Goal: Task Accomplishment & Management: Use online tool/utility

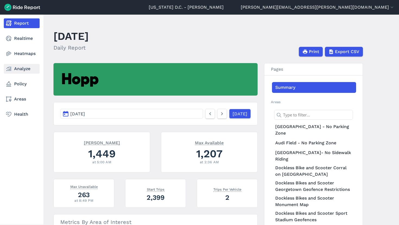
click at [15, 70] on link "Analyze" at bounding box center [22, 69] width 36 height 10
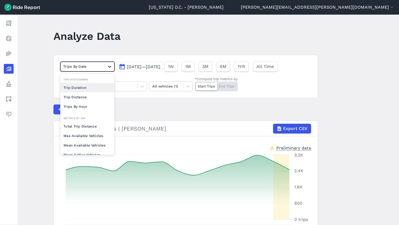
click at [108, 69] on icon at bounding box center [109, 66] width 5 height 5
click at [153, 70] on button "[DATE]—[DATE]" at bounding box center [140, 67] width 46 height 10
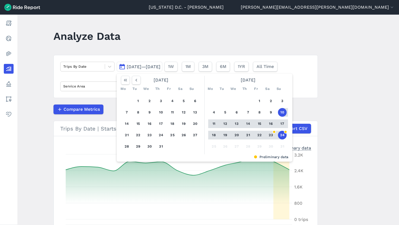
click at [212, 135] on button "18" at bounding box center [213, 135] width 9 height 9
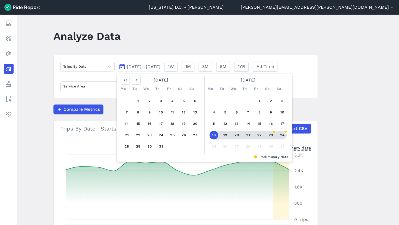
click at [281, 135] on button "24" at bounding box center [282, 135] width 9 height 9
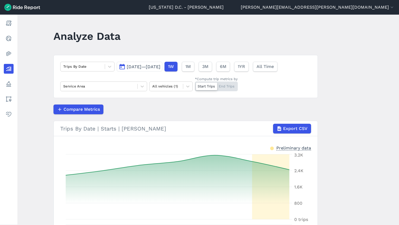
click at [336, 148] on main "Analyze Data Trips By Date [DATE]—[DATE] 1W 1M 3M 6M 1YR All Time Service Area …" at bounding box center [207, 120] width 381 height 211
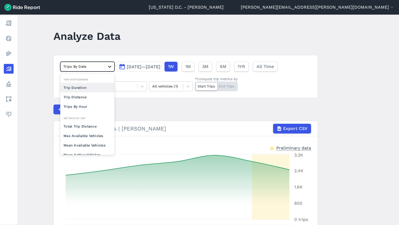
click at [107, 67] on icon at bounding box center [109, 66] width 5 height 5
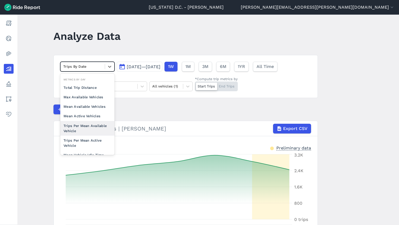
scroll to position [29, 0]
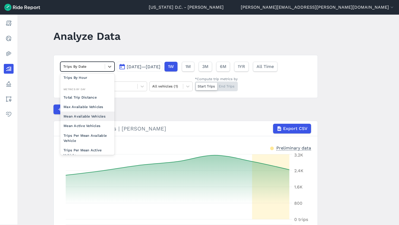
click at [90, 119] on div "Mean Available Vehicles" at bounding box center [87, 116] width 54 height 9
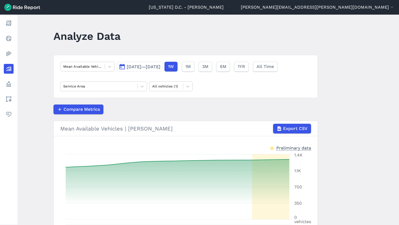
click at [157, 111] on div "Compare Metrics" at bounding box center [185, 110] width 264 height 10
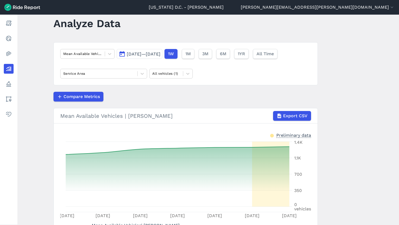
scroll to position [11, 0]
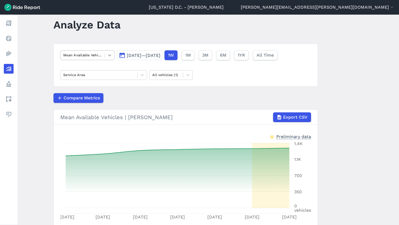
click at [111, 55] on icon at bounding box center [109, 55] width 5 height 5
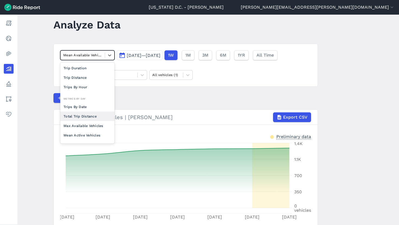
scroll to position [9, 0]
click at [96, 124] on div "Max Available Vehicles" at bounding box center [87, 125] width 54 height 9
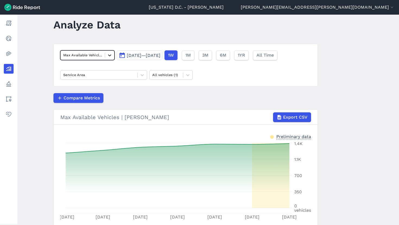
click at [109, 57] on icon at bounding box center [109, 55] width 5 height 5
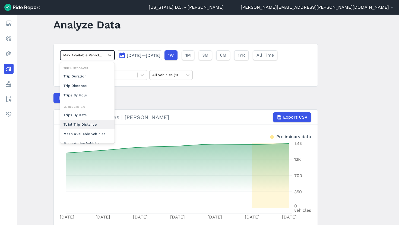
scroll to position [15, 0]
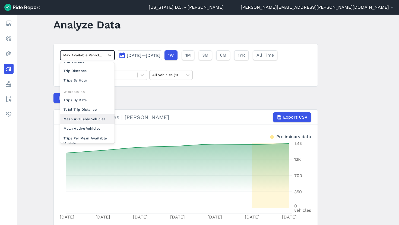
click at [96, 120] on div "Mean Available Vehicles" at bounding box center [87, 118] width 54 height 9
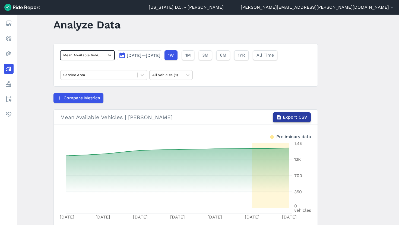
click at [296, 120] on span "Export CSV" at bounding box center [295, 117] width 24 height 7
